Goal: Check status: Check status

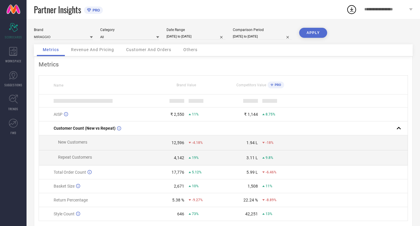
select select "7"
select select "2025"
select select "8"
select select "2025"
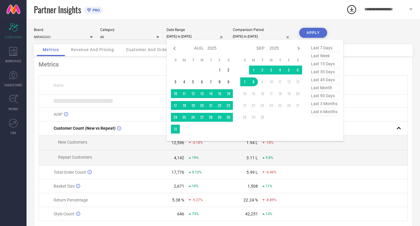
click at [195, 35] on input "[DATE] to [DATE]" at bounding box center [196, 36] width 59 height 6
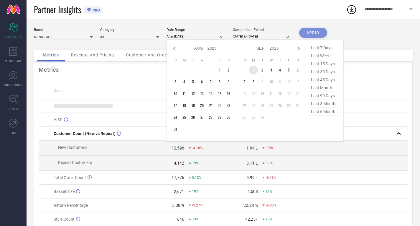
click at [252, 70] on td "1" at bounding box center [253, 69] width 9 height 9
type input "[DATE] to [DATE]"
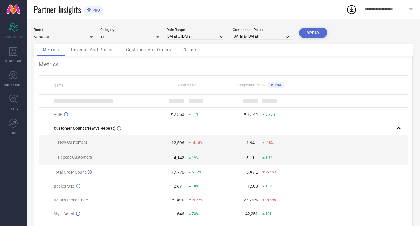
select select "7"
select select "2024"
select select "8"
select select "2024"
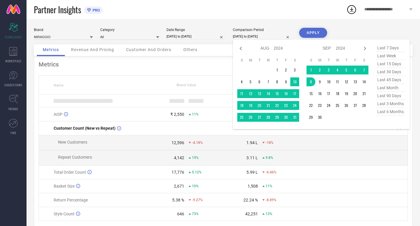
click at [240, 37] on input "[DATE] to [DATE]" at bounding box center [262, 36] width 59 height 6
type input "After [DATE]"
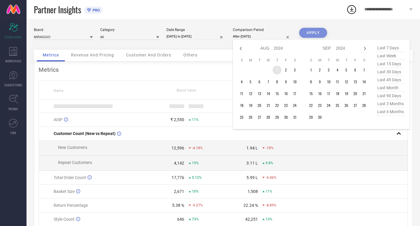
click at [276, 72] on td "1" at bounding box center [277, 69] width 9 height 9
click at [367, 48] on icon at bounding box center [365, 48] width 7 height 7
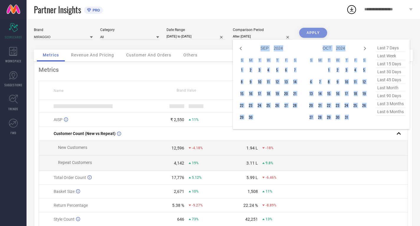
select select "10"
select select "2024"
select select "11"
select select "2024"
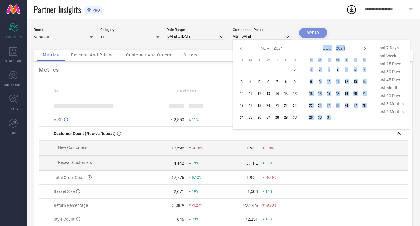
click at [367, 48] on icon at bounding box center [365, 48] width 7 height 7
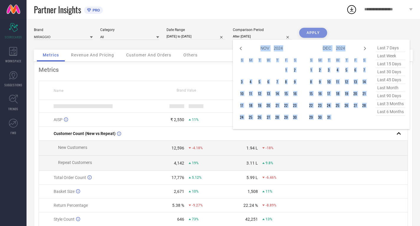
select select "11"
select select "2024"
select select "2025"
click at [367, 48] on icon at bounding box center [365, 48] width 7 height 7
select select "2025"
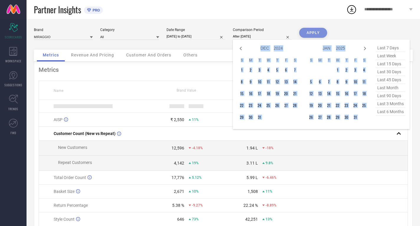
select select "1"
select select "2025"
click at [367, 48] on icon at bounding box center [365, 48] width 7 height 7
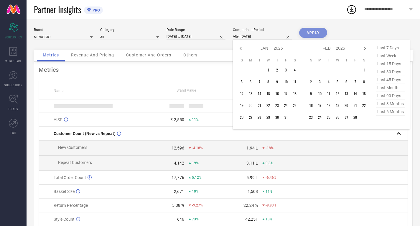
select select "1"
select select "2025"
select select "2"
select select "2025"
click at [367, 48] on icon at bounding box center [365, 48] width 7 height 7
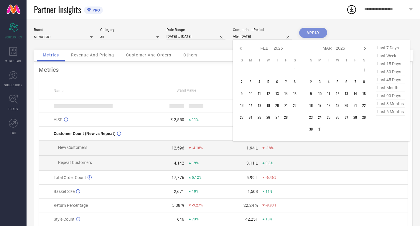
select select "2"
select select "2025"
select select "3"
select select "2025"
click at [367, 48] on icon at bounding box center [365, 48] width 7 height 7
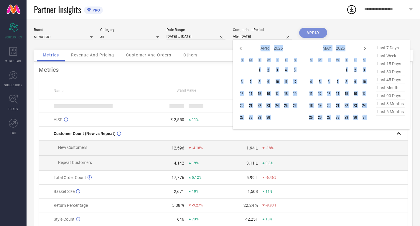
click at [367, 48] on icon at bounding box center [365, 48] width 7 height 7
select select "5"
select select "2025"
select select "6"
select select "2025"
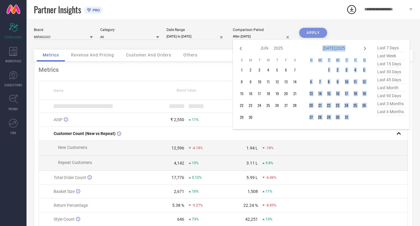
click at [367, 48] on icon at bounding box center [365, 48] width 7 height 7
select select "6"
select select "2025"
select select "7"
select select "2025"
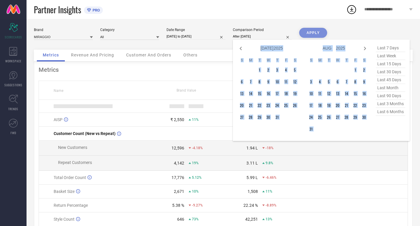
click at [367, 48] on icon at bounding box center [365, 48] width 7 height 7
select select "7"
select select "2025"
select select "8"
select select "2025"
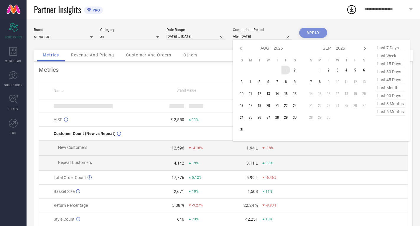
type input "[DATE] to [DATE]"
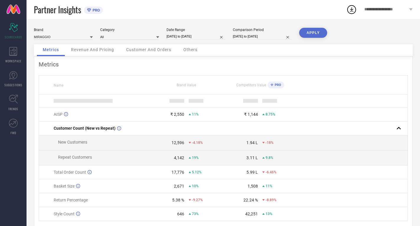
select select "7"
select select "2024"
select select "8"
select select "2024"
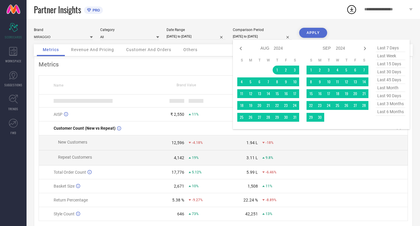
click at [263, 35] on input "[DATE] to [DATE]" at bounding box center [262, 36] width 59 height 6
type input "After [DATE]"
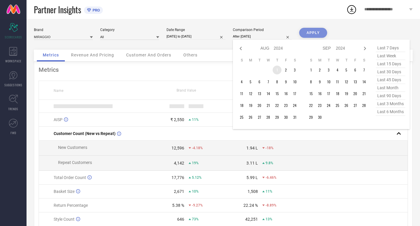
click at [276, 70] on td "1" at bounding box center [277, 69] width 9 height 9
click at [365, 49] on icon at bounding box center [365, 48] width 7 height 7
select select "8"
select select "2024"
select select "9"
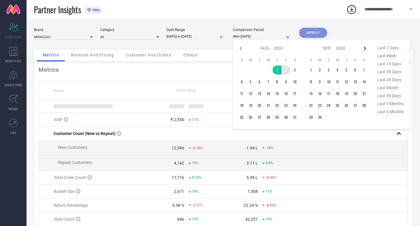
select select "2024"
type input "[DATE] to [DATE]"
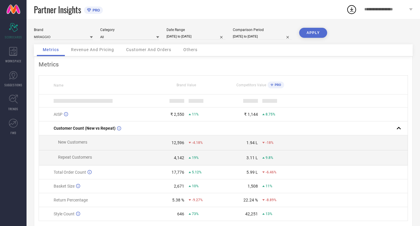
select select "7"
select select "2024"
select select "8"
select select "2024"
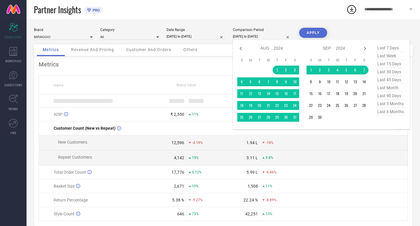
click at [252, 35] on input "[DATE] to [DATE]" at bounding box center [262, 36] width 59 height 6
click at [388, 106] on span "last 3 months" at bounding box center [390, 104] width 29 height 8
type input "[DATE] to [DATE]"
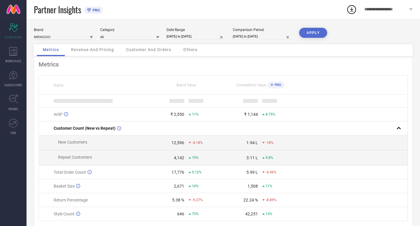
select select "5"
select select "2025"
select select "6"
select select "2025"
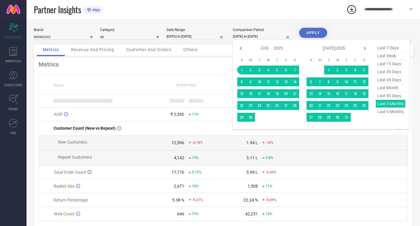
click at [264, 36] on input "[DATE] to [DATE]" at bounding box center [262, 36] width 59 height 6
click at [365, 48] on icon at bounding box center [365, 48] width 7 height 7
select select "6"
select select "2025"
select select "7"
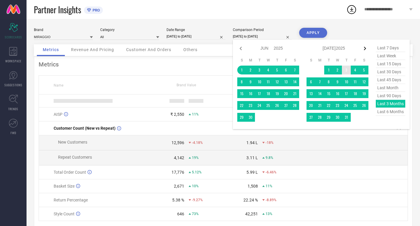
select select "2025"
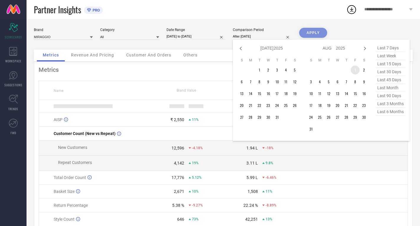
click at [353, 72] on td "1" at bounding box center [355, 69] width 9 height 9
type input "[DATE] to [DATE]"
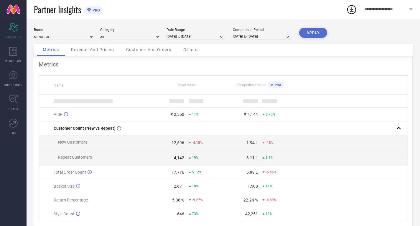
click at [316, 33] on button "APPLY" at bounding box center [313, 33] width 28 height 10
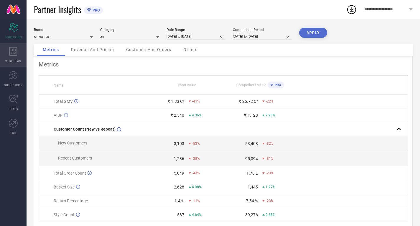
click at [13, 51] on icon at bounding box center [13, 51] width 8 height 9
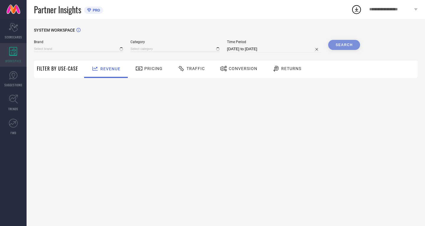
type input "MIRAGGIO"
type input "All"
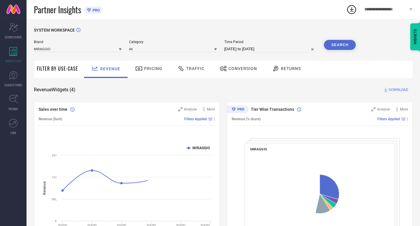
click at [203, 71] on div "Traffic" at bounding box center [191, 68] width 30 height 10
